Goal: Task Accomplishment & Management: Use online tool/utility

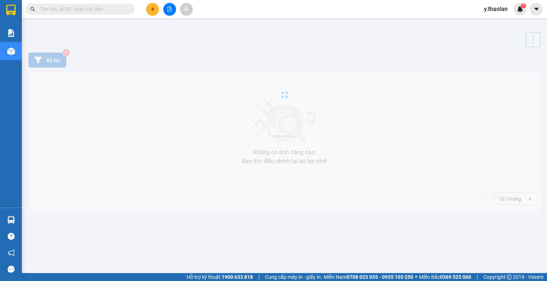
click at [172, 12] on button at bounding box center [169, 9] width 13 height 13
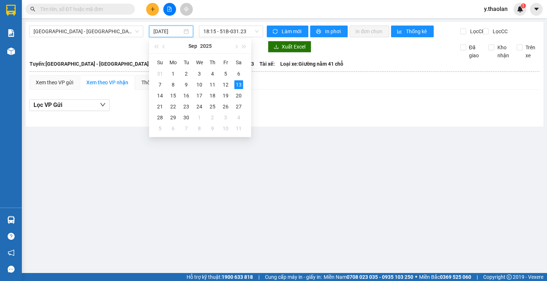
click at [174, 30] on input "[DATE]" at bounding box center [167, 31] width 29 height 8
click at [230, 87] on td "12" at bounding box center [225, 84] width 13 height 11
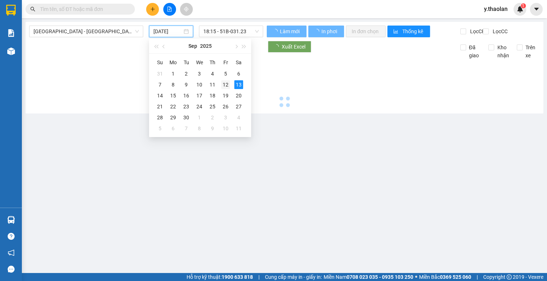
type input "[DATE]"
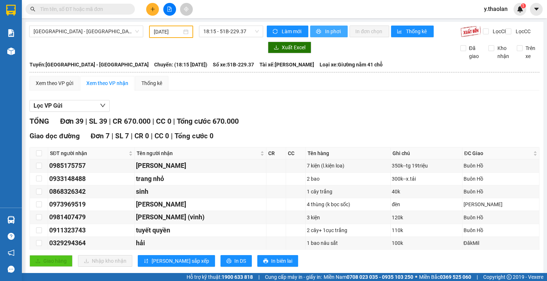
click at [335, 32] on span "In phơi" at bounding box center [333, 31] width 17 height 8
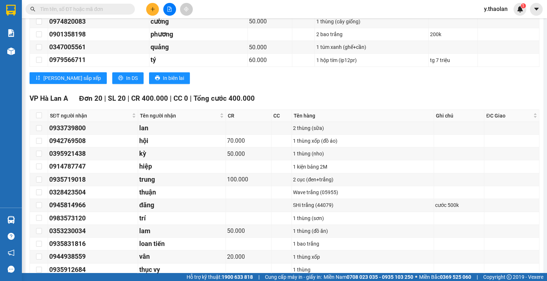
scroll to position [379, 0]
